Goal: Task Accomplishment & Management: Manage account settings

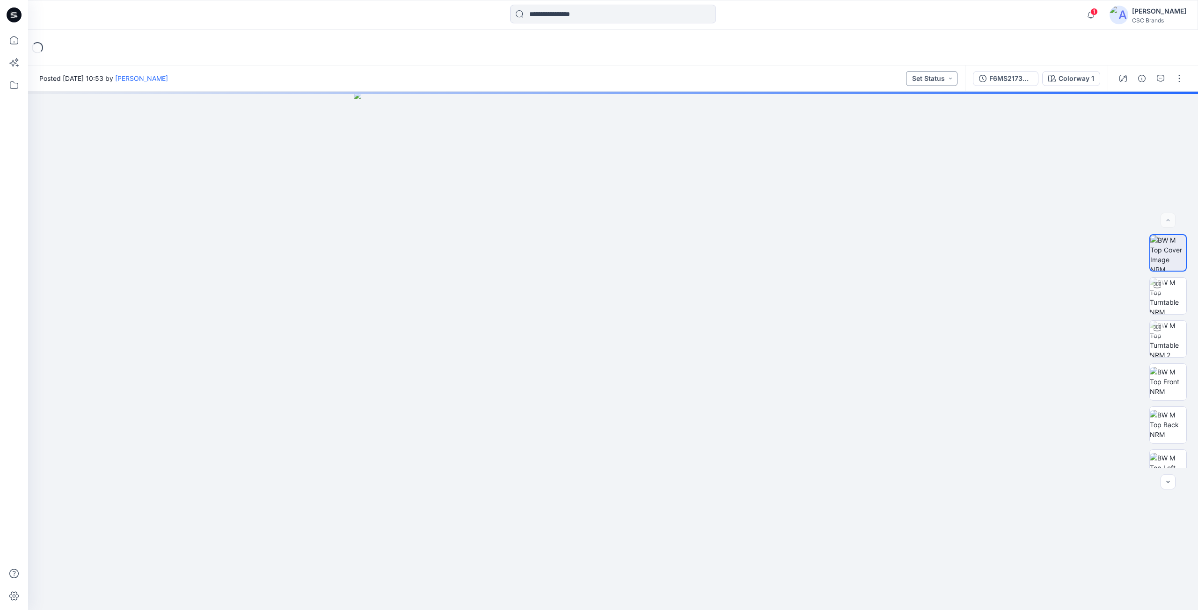
click at [935, 78] on button "Set Status" at bounding box center [931, 78] width 51 height 15
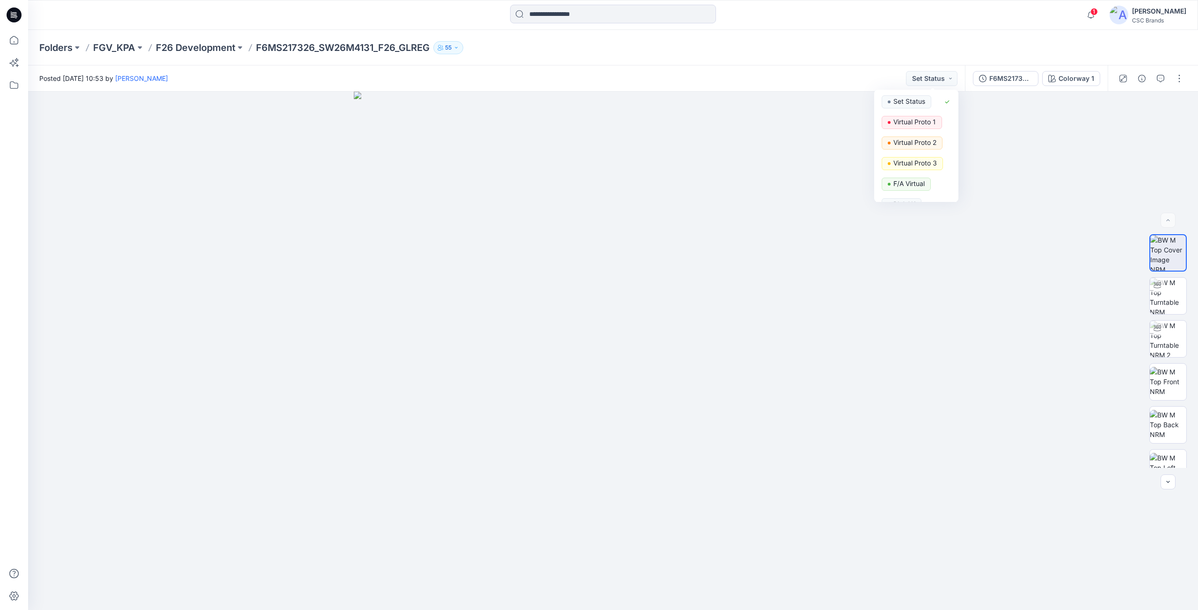
click at [1043, 44] on div "Folders FGV_KPA F26 Development F6MS217326_SW26M4131_F26_GLREG 55" at bounding box center [576, 47] width 1074 height 13
click at [1185, 78] on button "button" at bounding box center [1178, 78] width 15 height 15
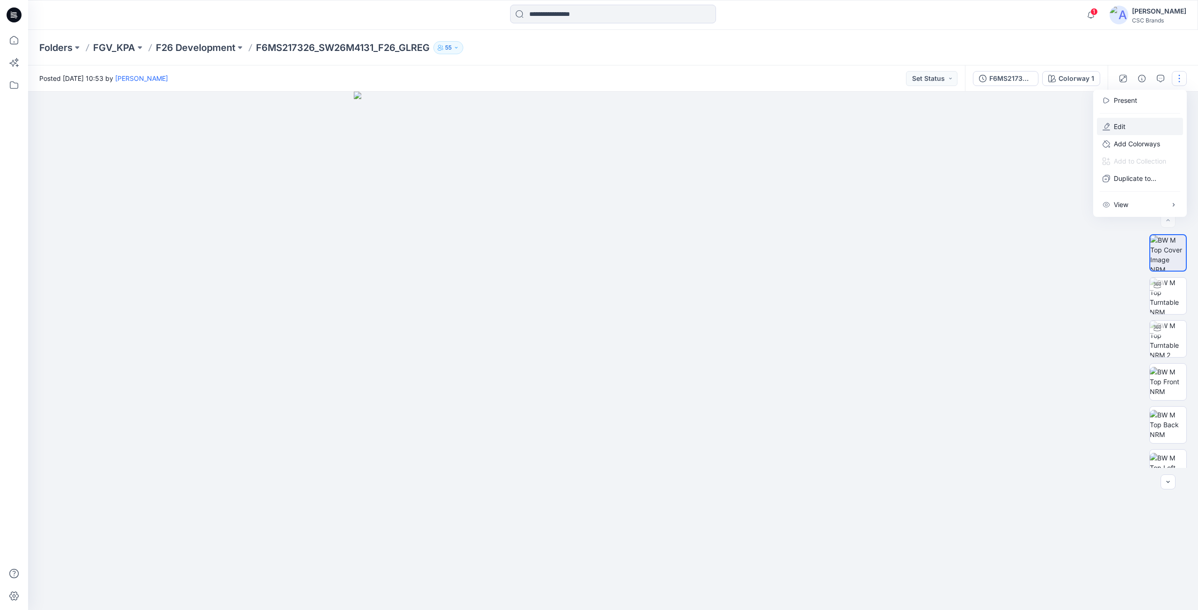
click at [1138, 131] on button "Edit" at bounding box center [1140, 126] width 86 height 17
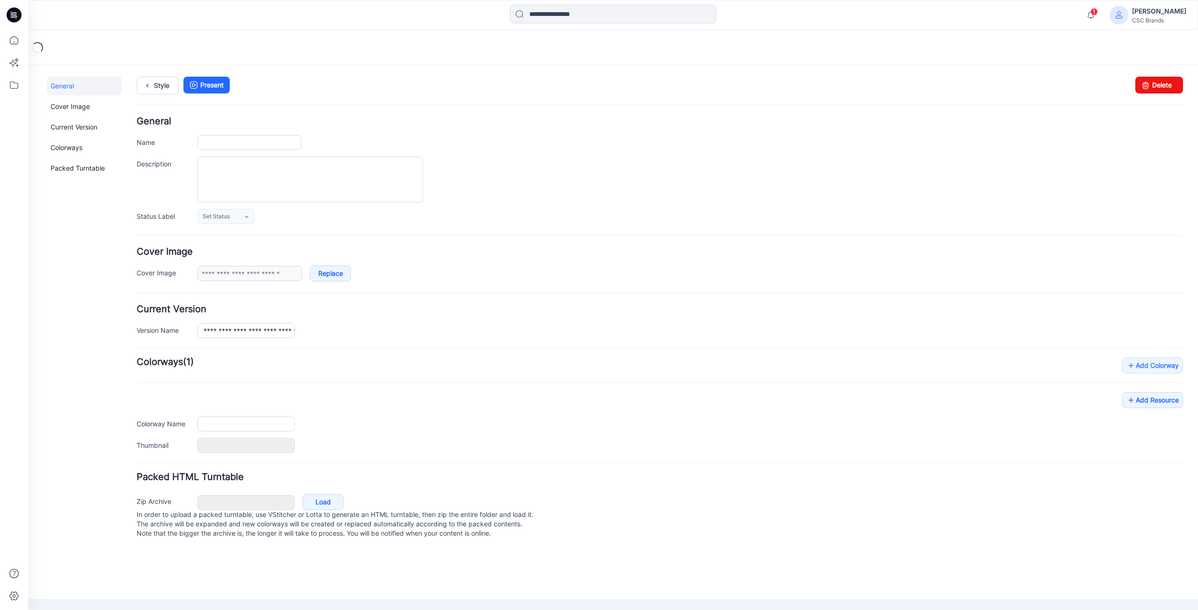
type input "**********"
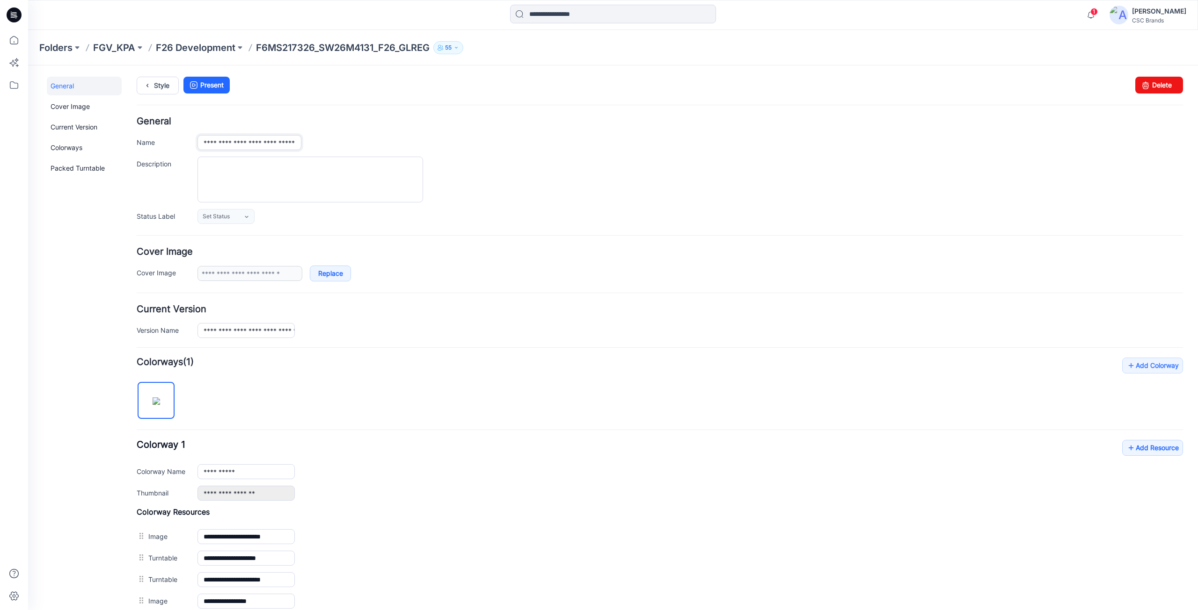
click at [291, 146] on input "**********" at bounding box center [249, 142] width 104 height 15
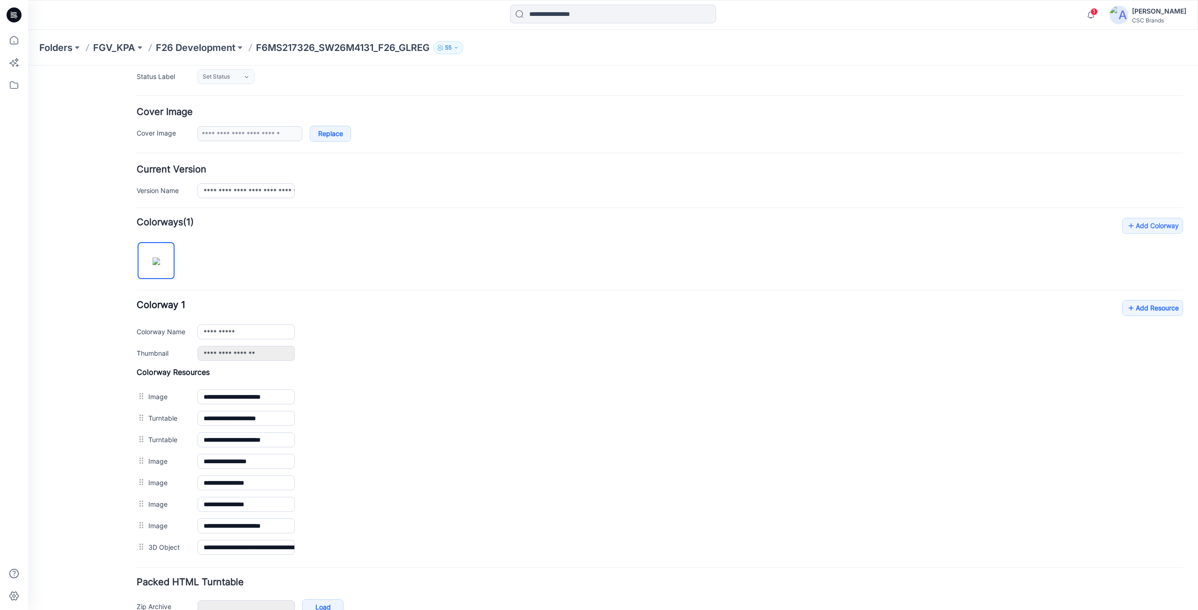
scroll to position [8, 0]
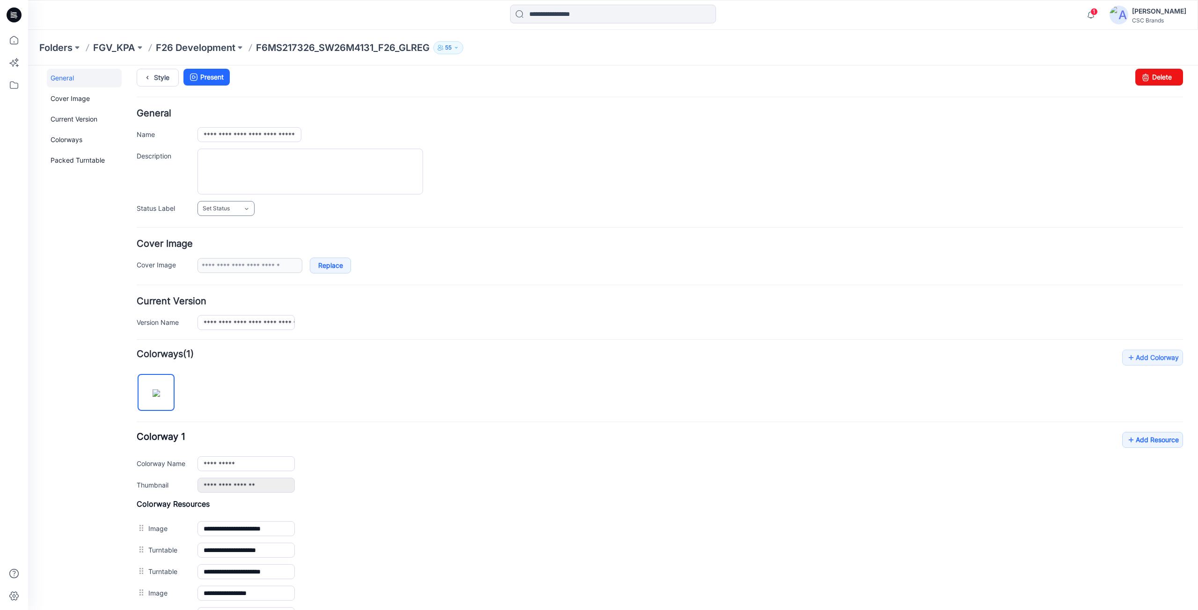
click at [227, 208] on span "Set Status" at bounding box center [216, 208] width 27 height 9
click at [234, 312] on link "F/A Virtual" at bounding box center [235, 311] width 71 height 20
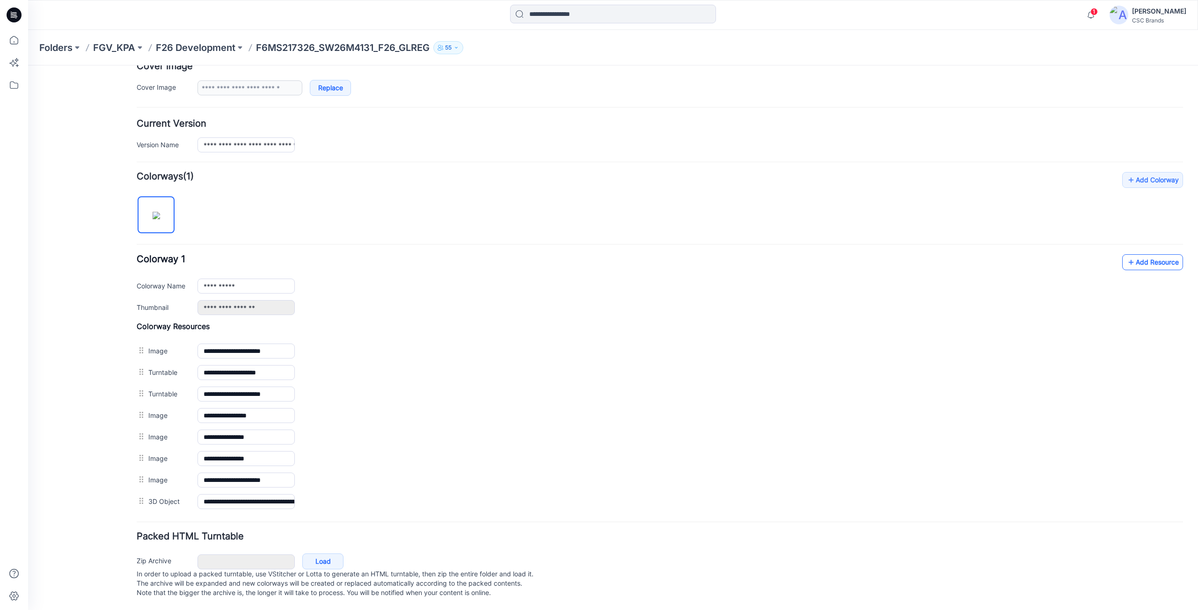
click at [1149, 254] on link "Add Resource" at bounding box center [1152, 262] width 61 height 16
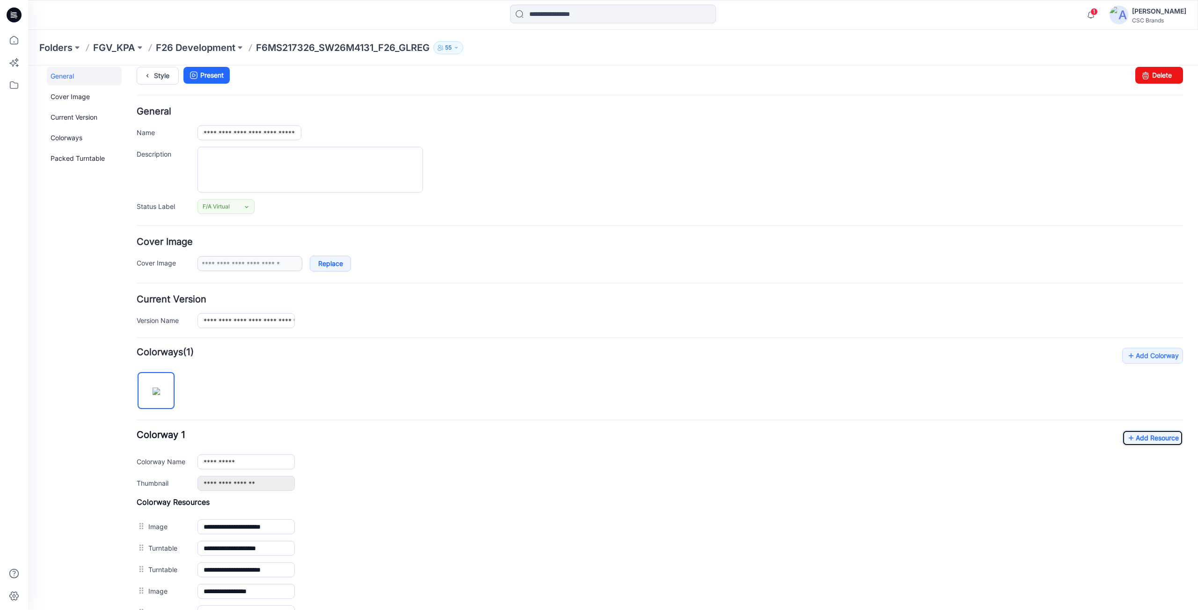
scroll to position [8, 0]
click at [309, 182] on textarea "Description" at bounding box center [309, 172] width 225 height 46
click at [302, 159] on textarea "Description" at bounding box center [309, 172] width 225 height 46
click at [234, 215] on link "F/A Virtual" at bounding box center [225, 208] width 57 height 15
click at [235, 309] on link "F/A Virtual" at bounding box center [235, 311] width 71 height 20
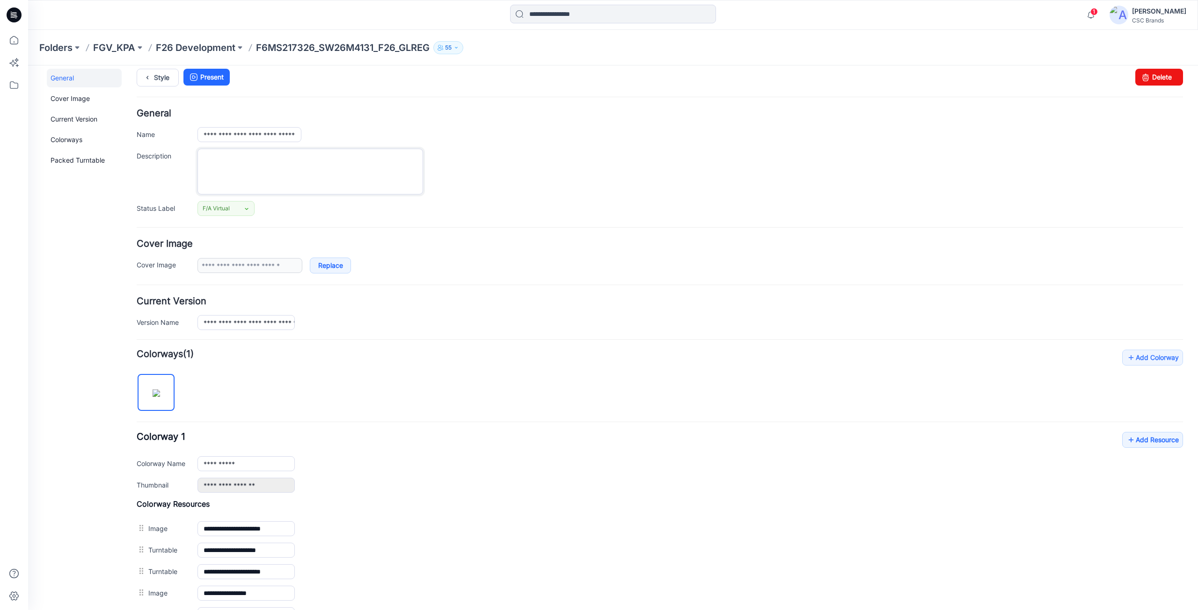
click at [273, 177] on textarea "Description" at bounding box center [309, 172] width 225 height 46
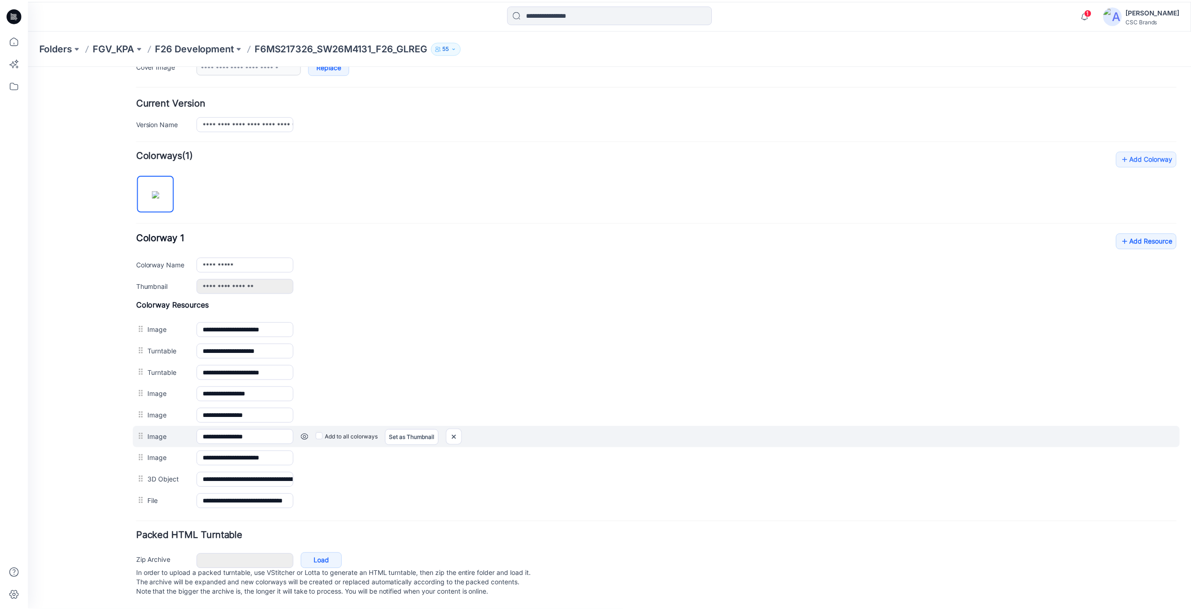
scroll to position [217, 0]
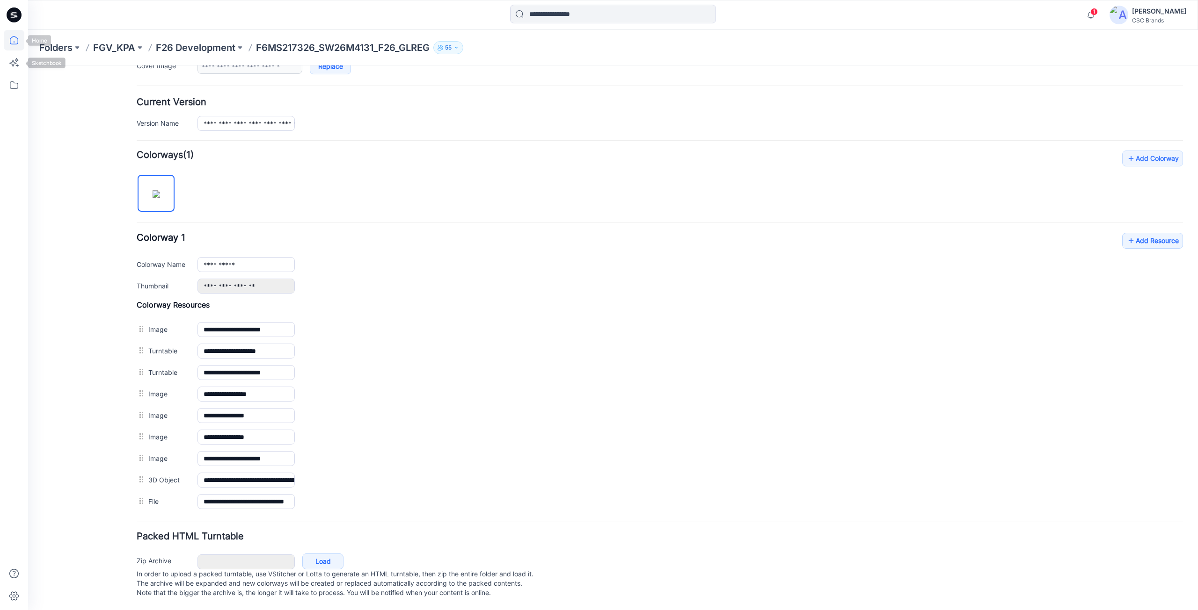
click at [12, 39] on icon at bounding box center [14, 40] width 21 height 21
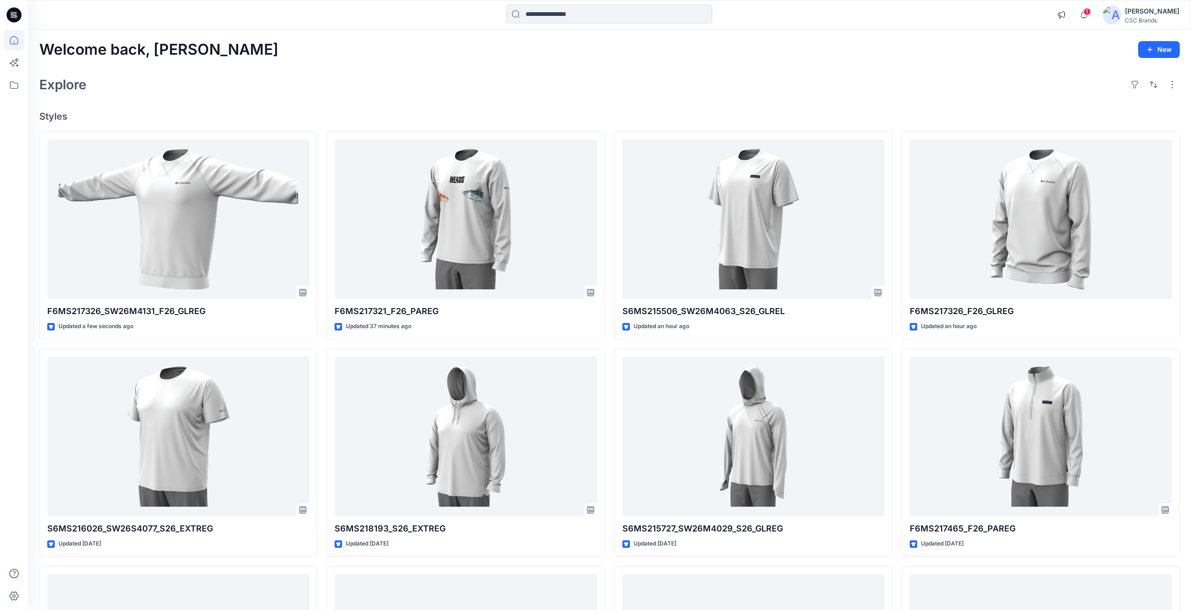
click at [395, 50] on div "Welcome back, Mijan New" at bounding box center [609, 49] width 1140 height 17
click at [409, 73] on div "Welcome back, Mijan New Explore Styles F6MS217326_SW26M4131_F26_GLREG Updated a…" at bounding box center [609, 425] width 1162 height 790
